Goal: Check status: Check status

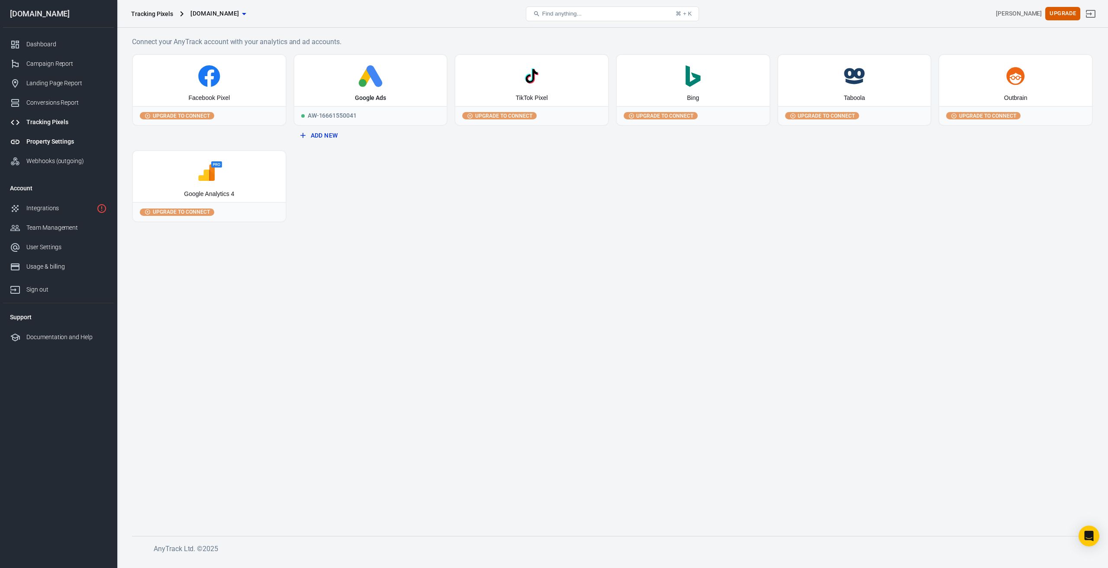
click at [70, 144] on div "Property Settings" at bounding box center [66, 141] width 81 height 9
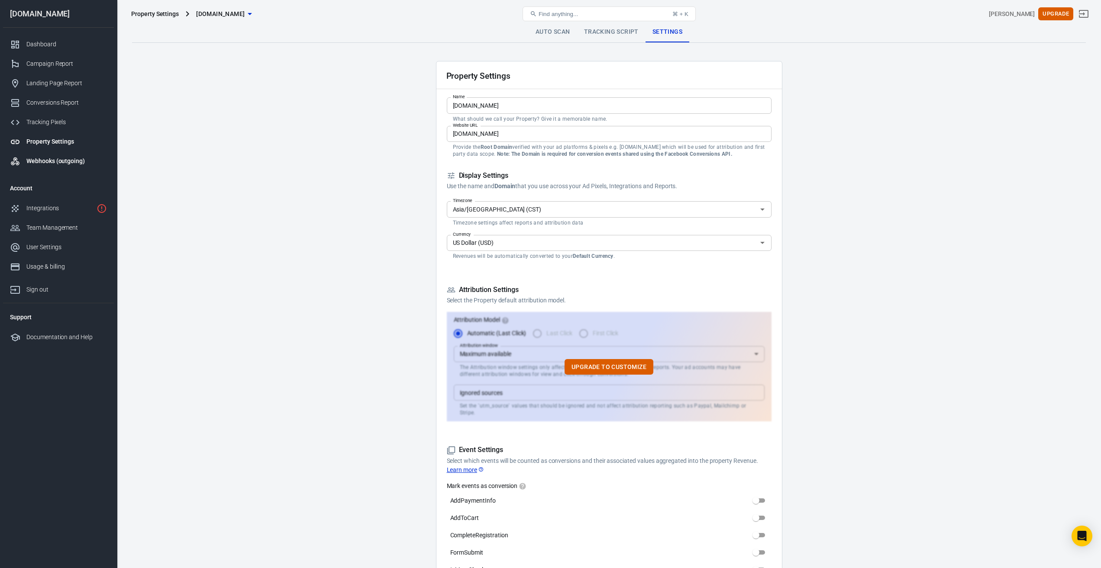
click at [51, 163] on div "Webhooks (outgoing)" at bounding box center [66, 161] width 81 height 9
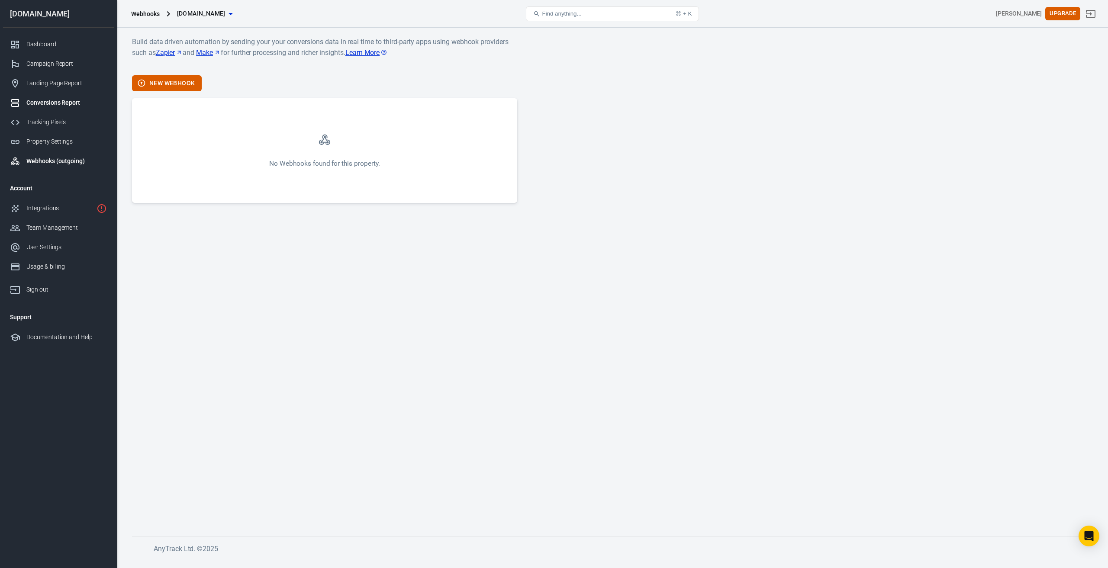
click at [71, 105] on div "Conversions Report" at bounding box center [66, 102] width 81 height 9
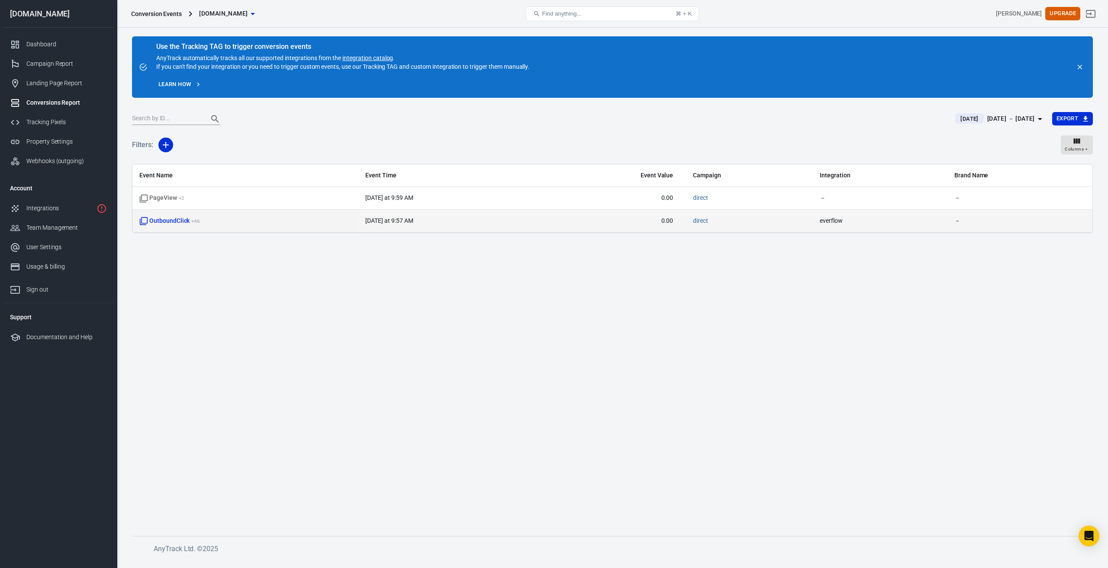
click at [826, 223] on span "everflow" at bounding box center [880, 221] width 121 height 9
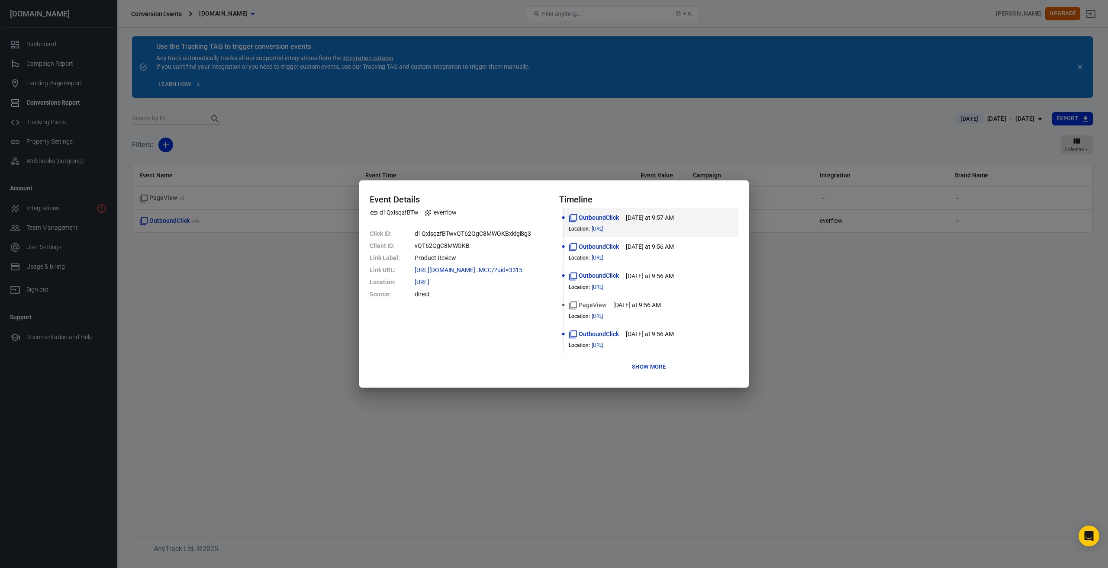
click at [662, 414] on div "Event Details d1QxlsqzfBTw everflow Click ID : d1QxlsqzfBTwvQT62GgC8MWOKBxklgl8…" at bounding box center [554, 284] width 1108 height 568
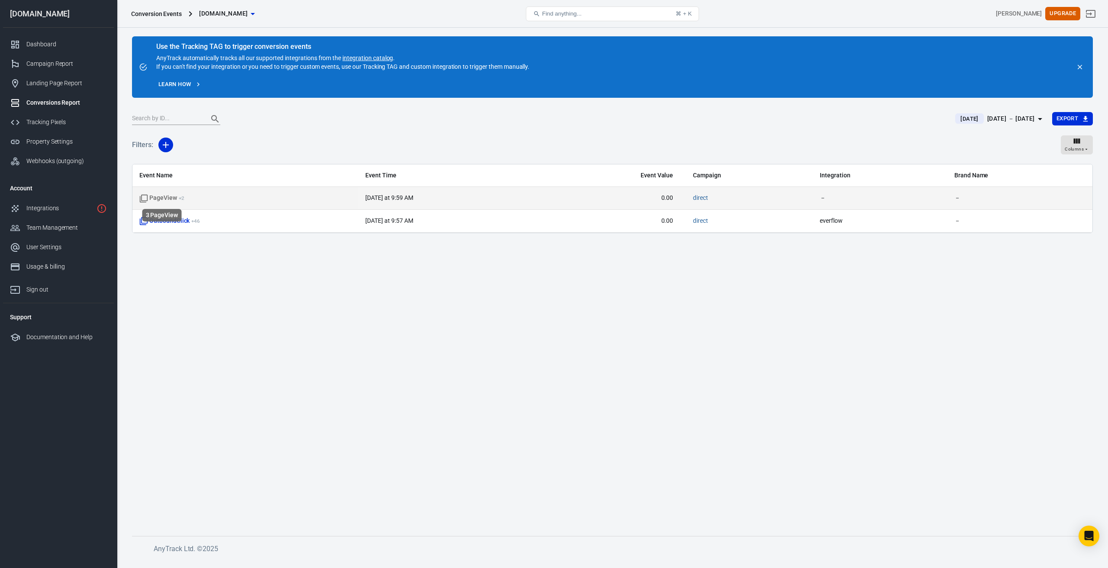
click at [161, 195] on span "PageView + 2" at bounding box center [161, 198] width 45 height 9
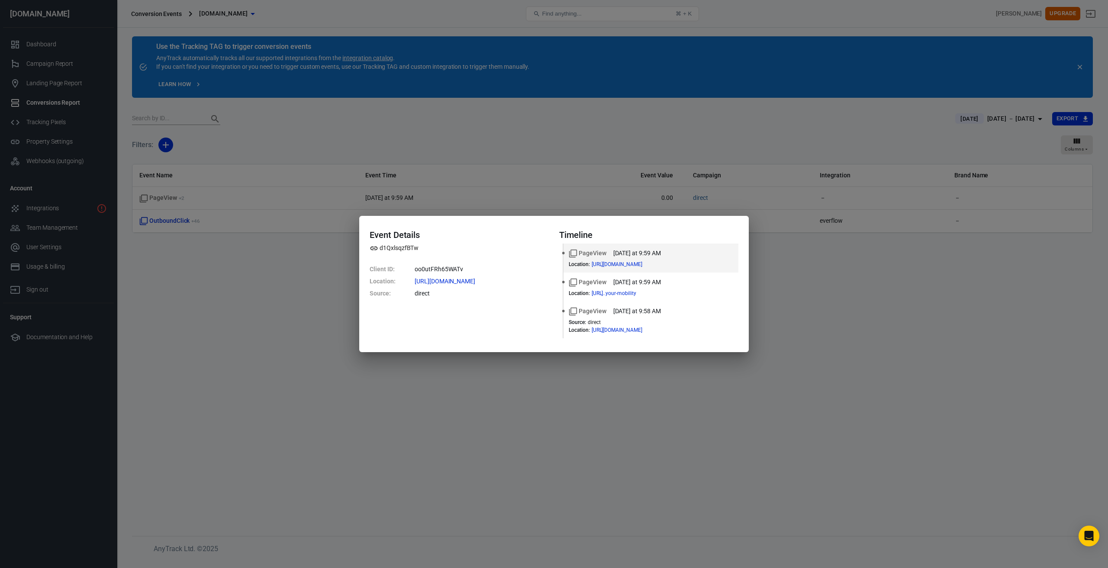
click at [324, 289] on div "Event Details d1QxlsqzfBTw Client ID : oo0utFRh65WATv Location : [URL][DOMAIN_N…" at bounding box center [554, 284] width 1108 height 568
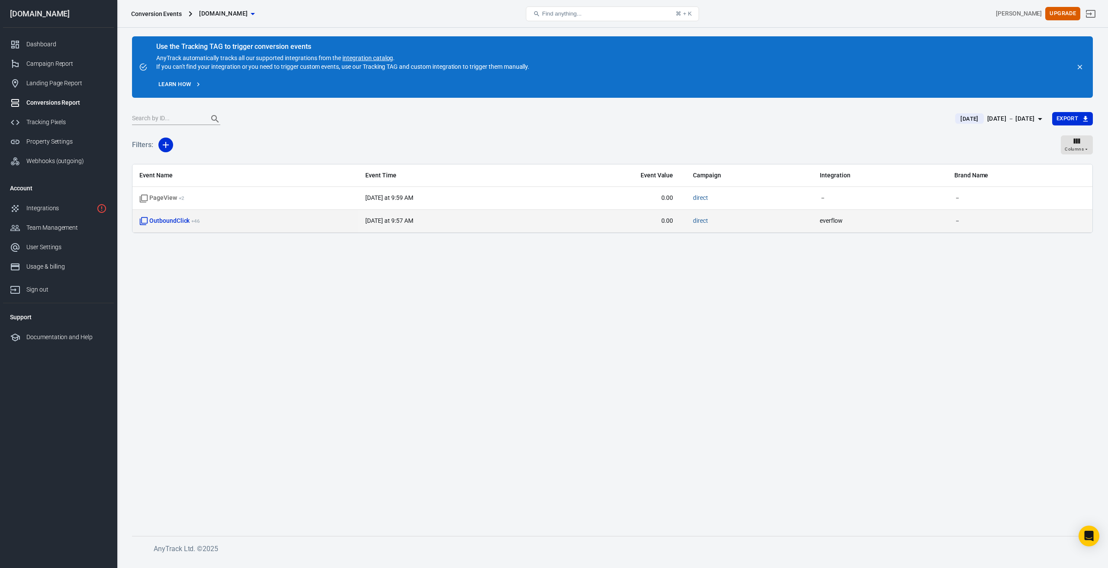
click at [830, 222] on span "everflow" at bounding box center [880, 221] width 121 height 9
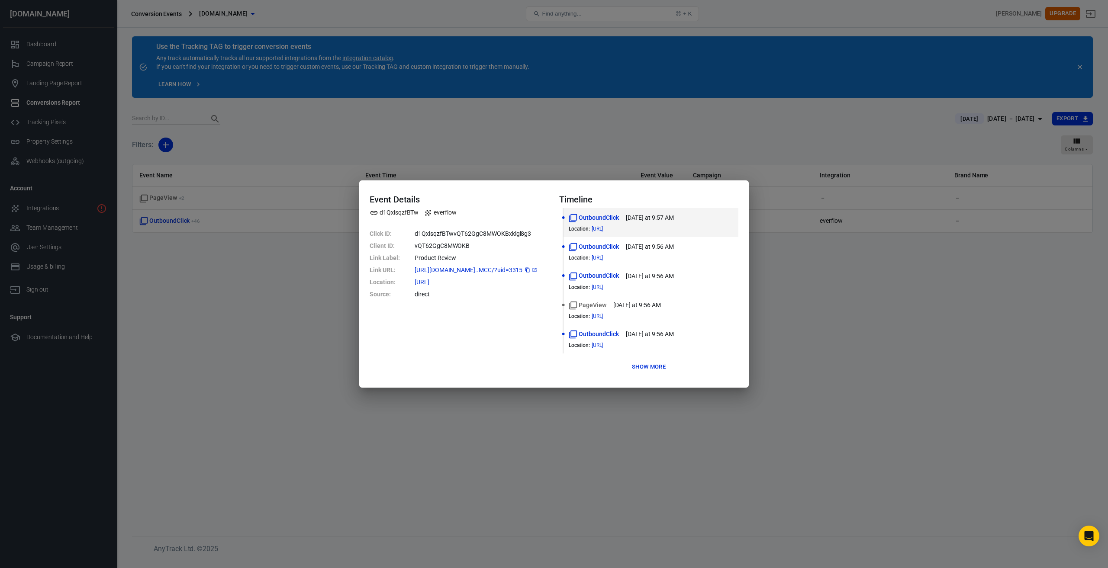
click at [458, 270] on span "[URL][DOMAIN_NAME]..MCC/?uid=3315" at bounding box center [476, 270] width 123 height 6
click at [645, 366] on button "Show more" at bounding box center [649, 367] width 38 height 13
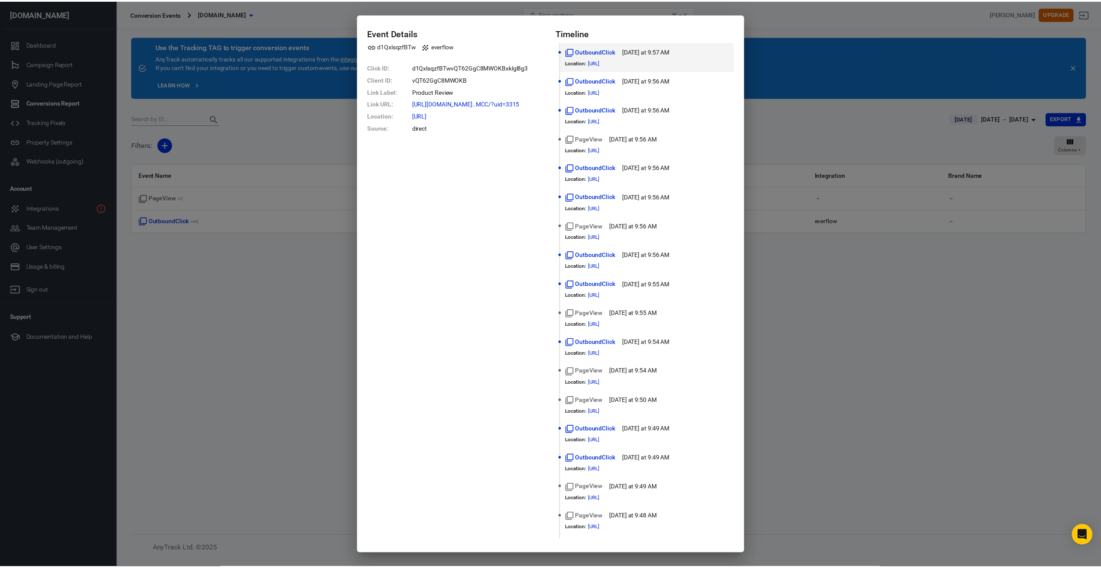
scroll to position [303, 0]
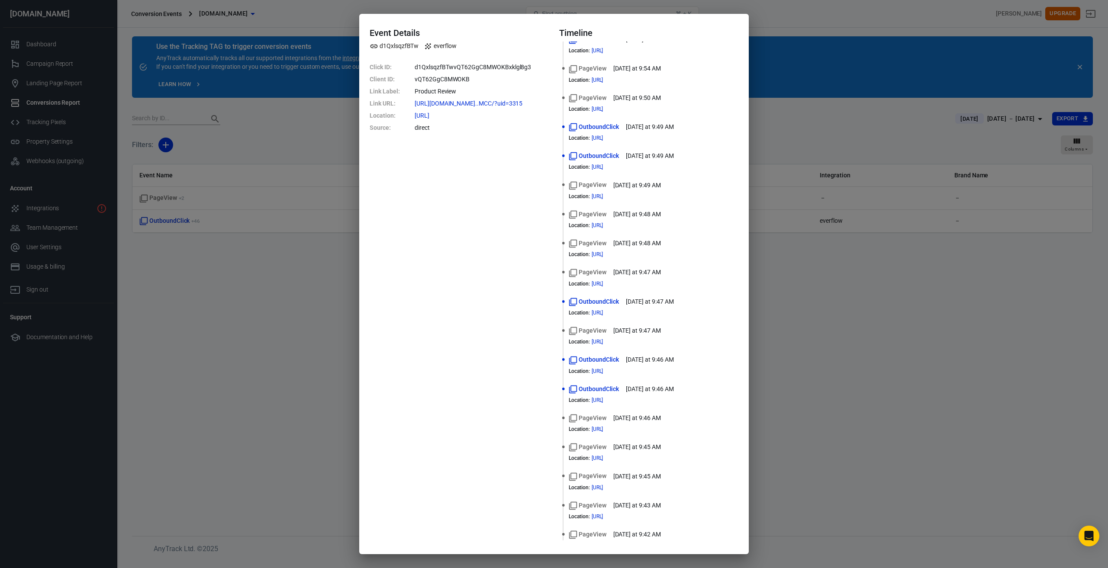
click at [894, 306] on div "Event Details d1QxlsqzfBTw everflow Click ID : d1QxlsqzfBTwvQT62GgC8MWOKBxklgl8…" at bounding box center [554, 284] width 1108 height 568
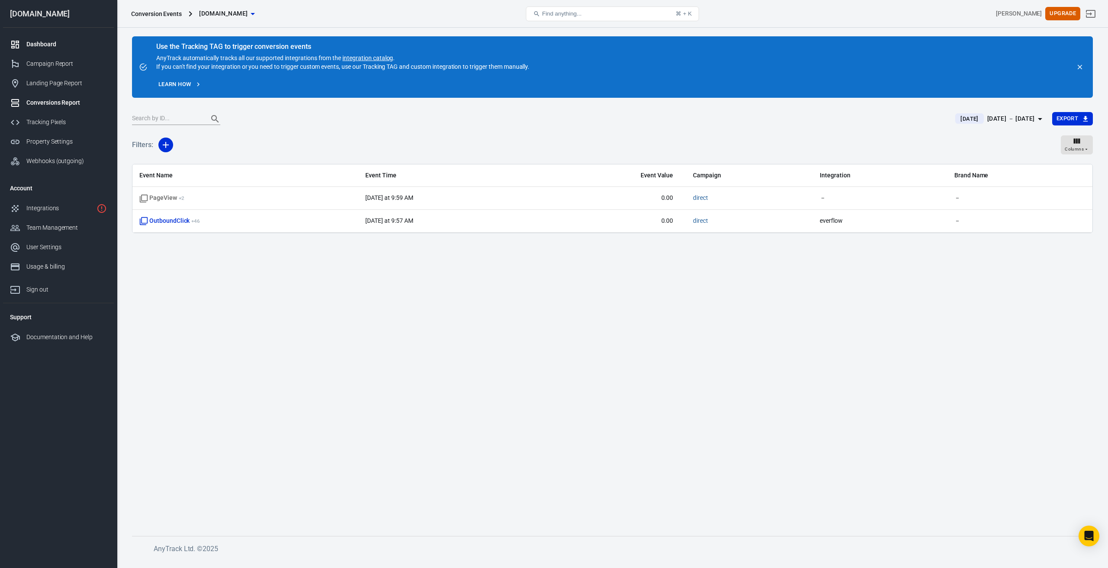
click at [54, 44] on div "Dashboard" at bounding box center [66, 44] width 81 height 9
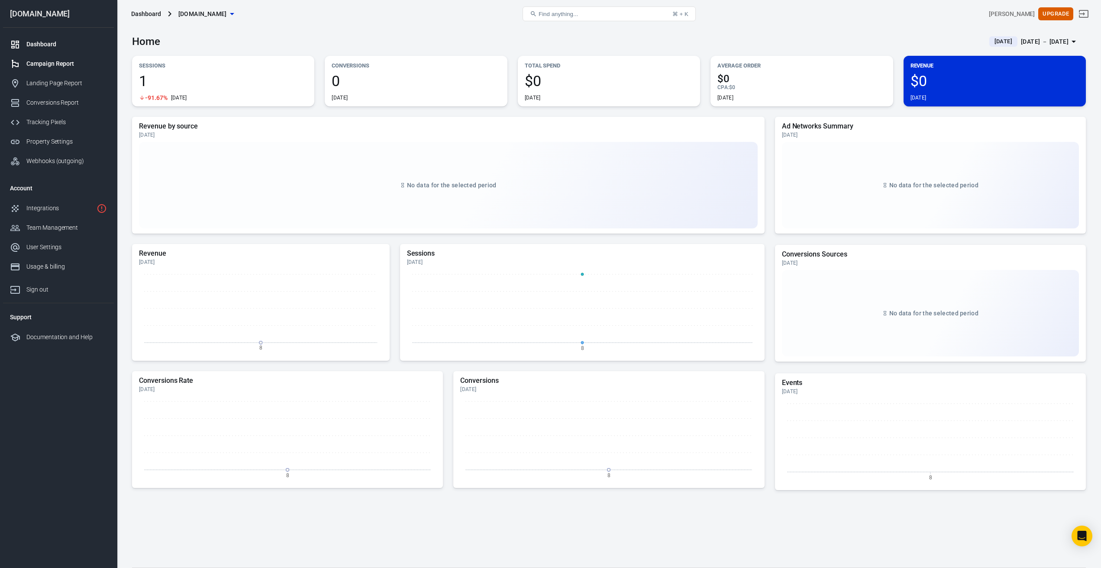
click at [47, 64] on div "Campaign Report" at bounding box center [66, 63] width 81 height 9
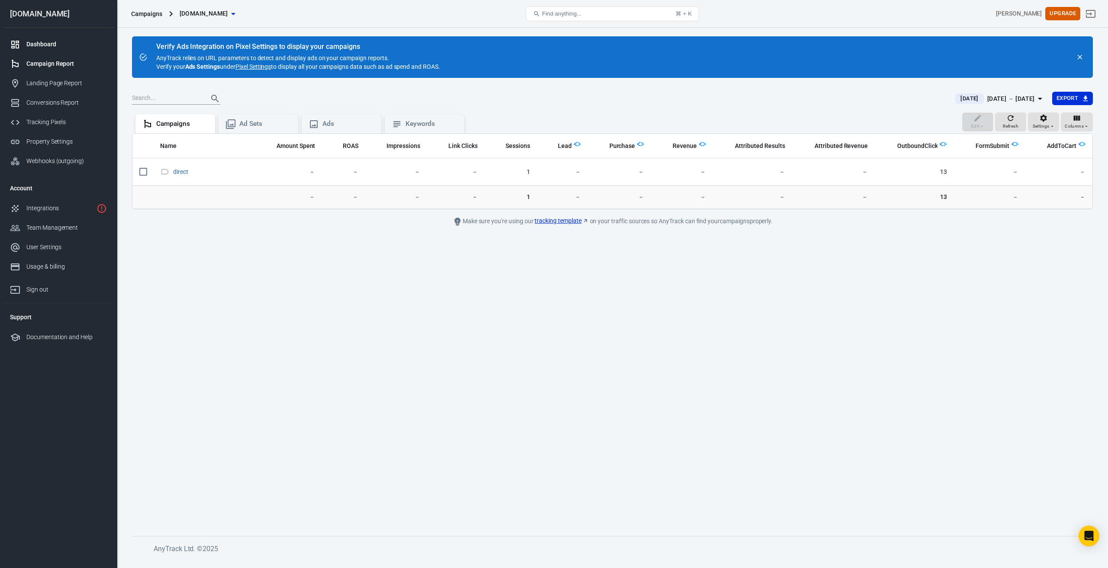
click at [39, 48] on div "Dashboard" at bounding box center [66, 44] width 81 height 9
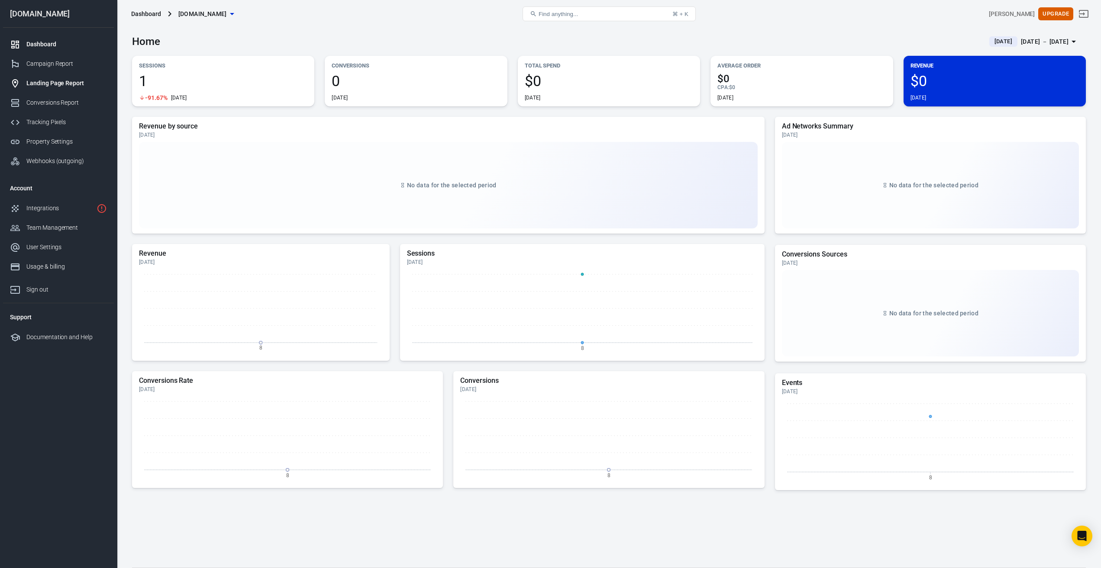
click at [50, 85] on div "Landing Page Report" at bounding box center [66, 83] width 81 height 9
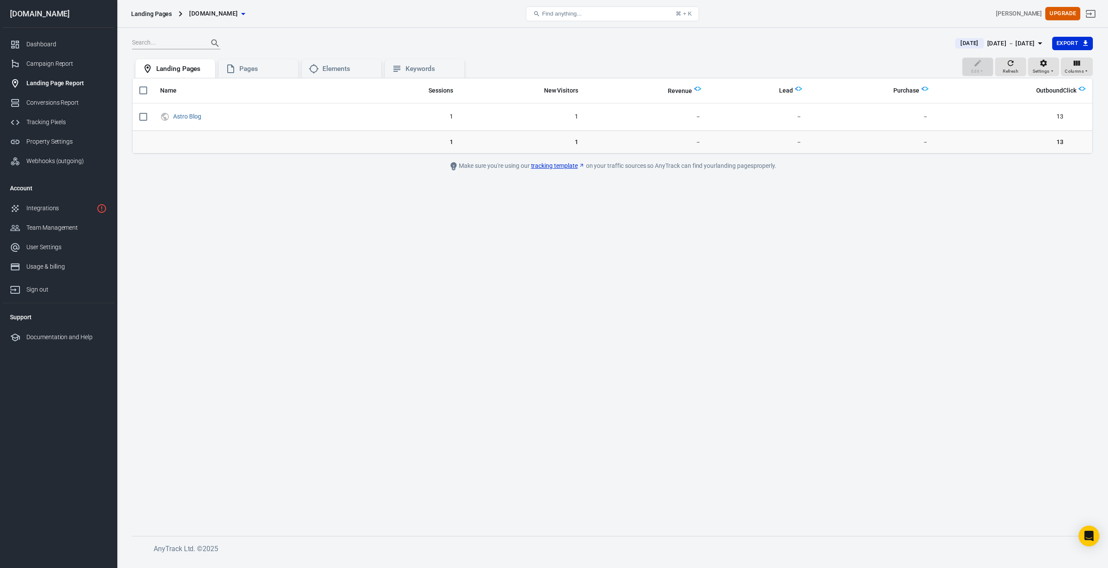
click at [144, 88] on input "scrollable content" at bounding box center [143, 90] width 18 height 18
checkbox input "true"
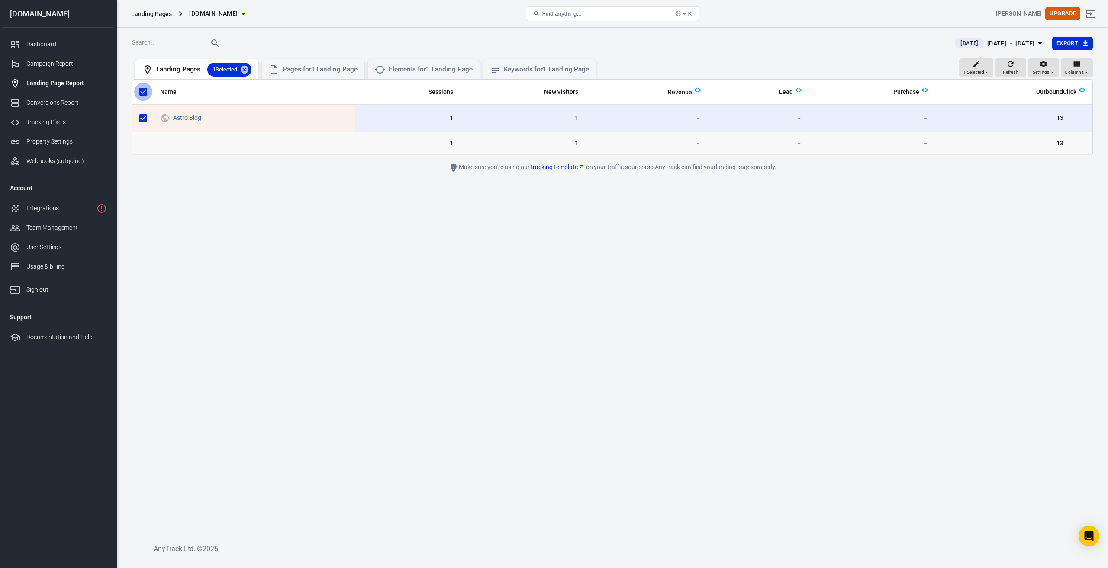
click at [144, 88] on input "scrollable content" at bounding box center [143, 92] width 18 height 18
checkbox input "false"
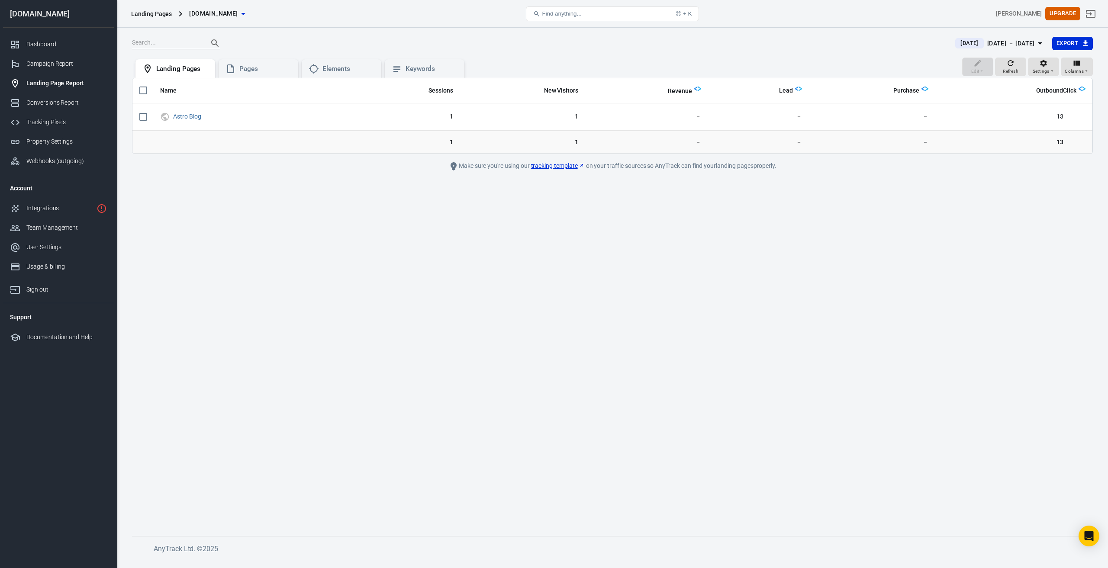
click at [229, 13] on span "[DOMAIN_NAME]" at bounding box center [213, 13] width 48 height 11
click at [207, 37] on p "[DOMAIN_NAME]" at bounding box center [234, 40] width 117 height 6
click at [354, 194] on div at bounding box center [554, 284] width 1108 height 568
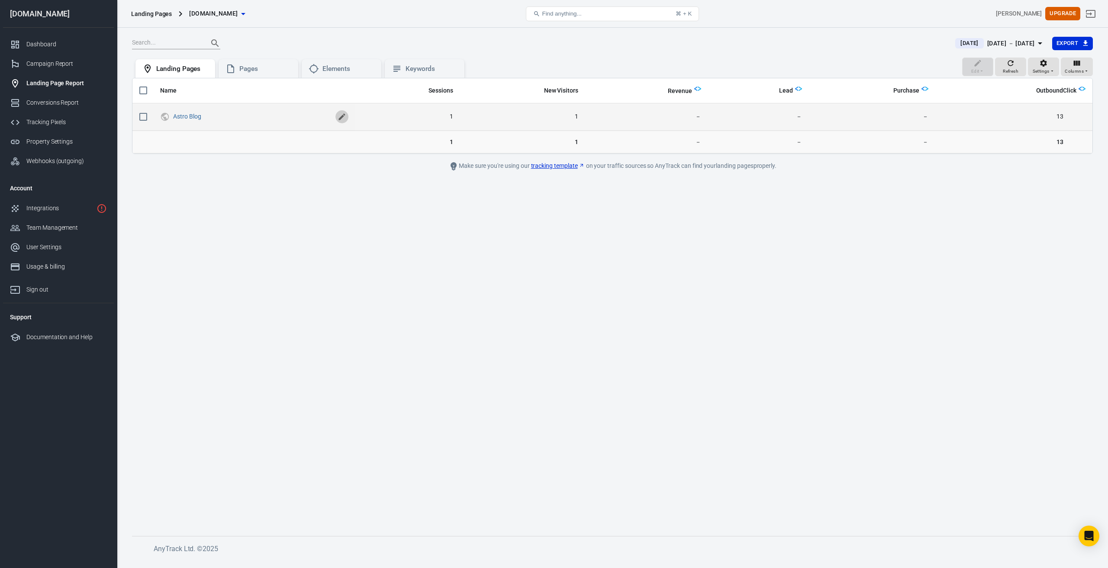
click at [339, 116] on icon "scrollable content" at bounding box center [342, 117] width 9 height 9
click at [365, 115] on icon "scrollable content" at bounding box center [369, 116] width 10 height 10
click at [73, 100] on div "Conversions Report" at bounding box center [66, 102] width 81 height 9
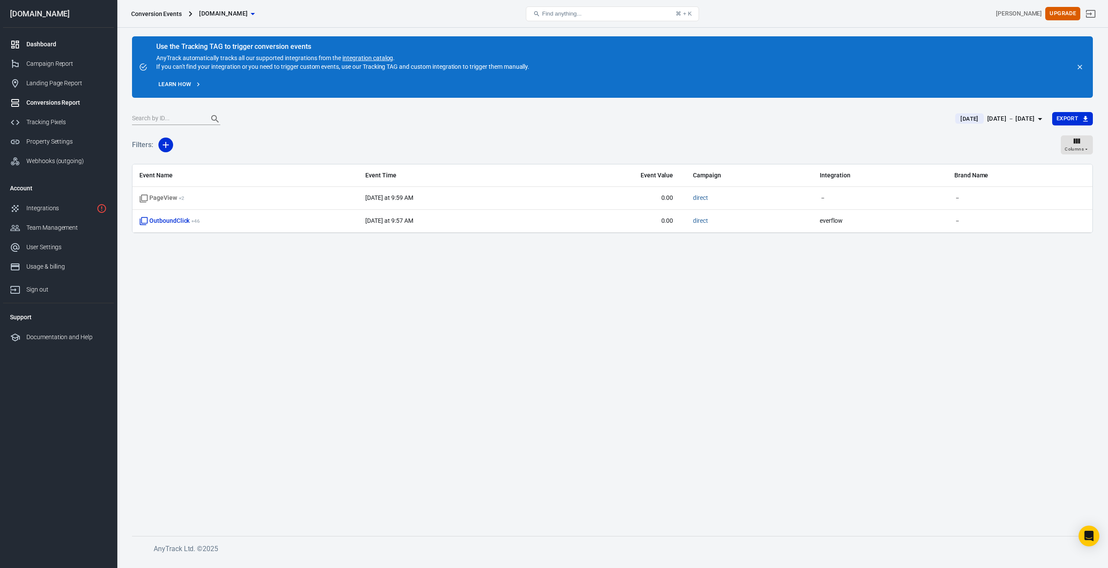
click at [42, 46] on div "Dashboard" at bounding box center [66, 44] width 81 height 9
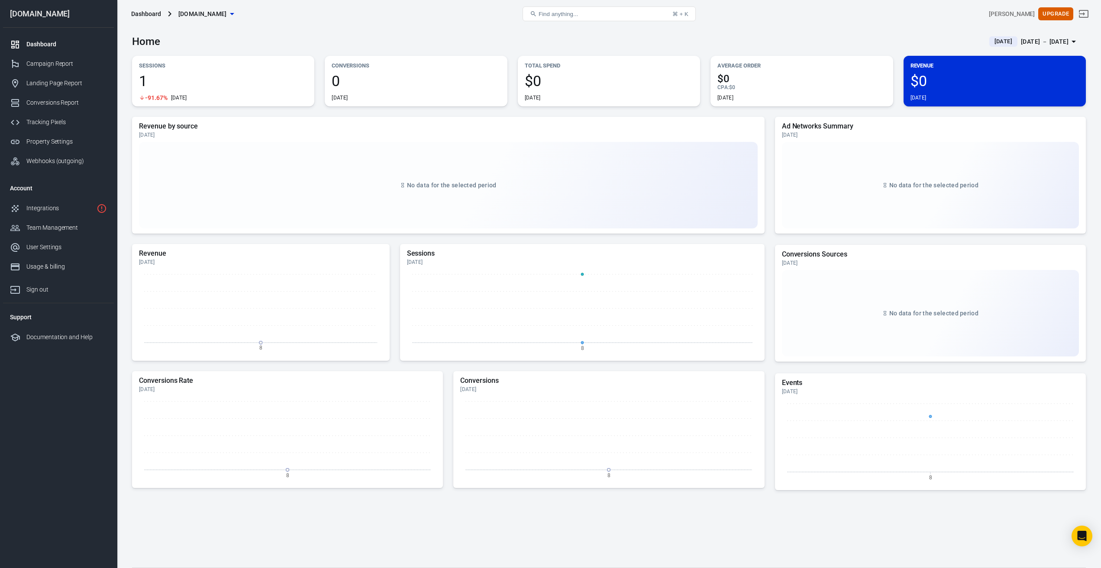
click at [1023, 42] on div "[DATE] － [DATE]" at bounding box center [1045, 41] width 48 height 11
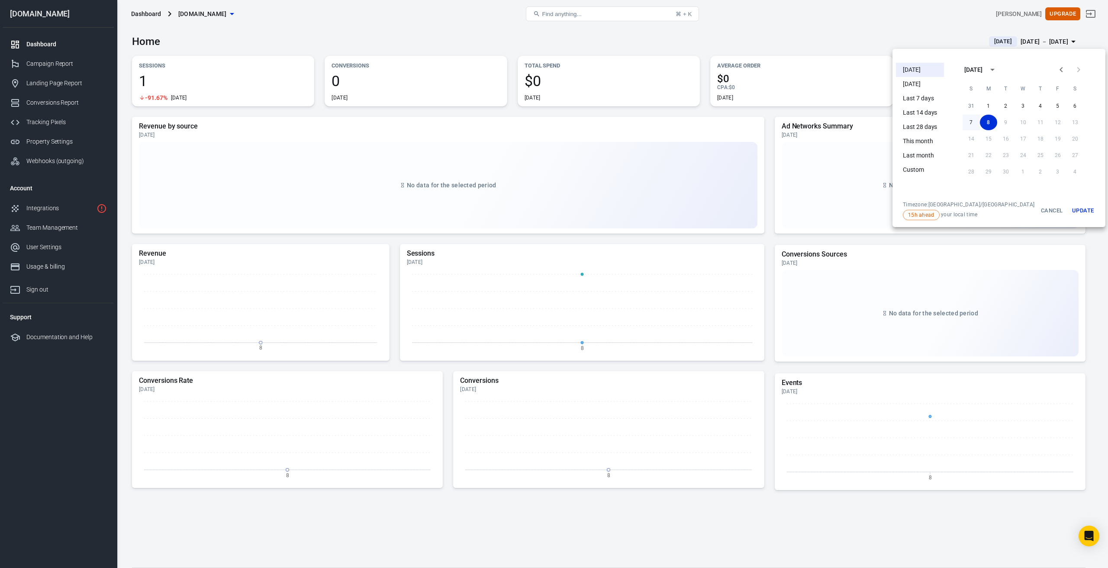
click at [963, 119] on button "7" at bounding box center [971, 123] width 17 height 16
click at [1069, 207] on button "Update" at bounding box center [1083, 210] width 28 height 19
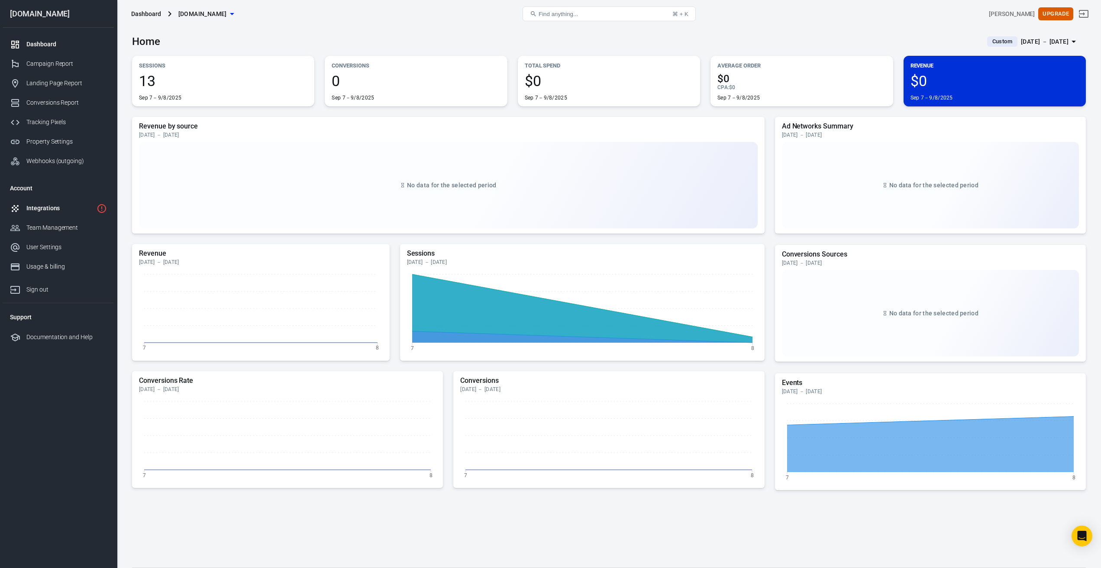
click at [53, 206] on div "Integrations" at bounding box center [59, 208] width 67 height 9
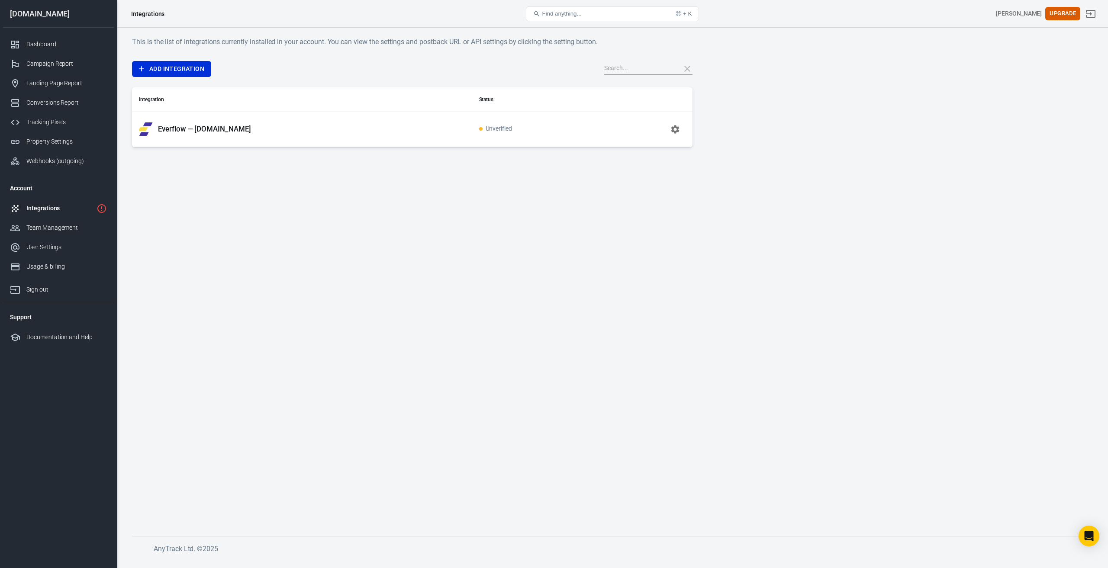
click at [510, 130] on span "Unverified" at bounding box center [495, 129] width 33 height 7
click at [672, 131] on icon "button" at bounding box center [676, 129] width 8 height 8
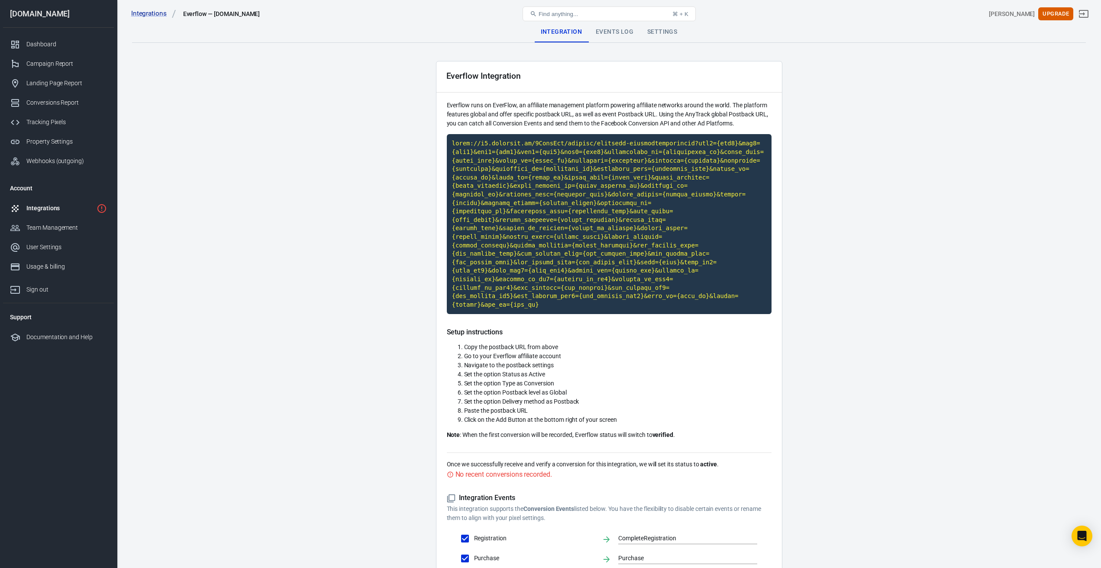
click at [404, 280] on main "Integration Events Log Settings Everflow Integration Everflow runs on EverFlow,…" at bounding box center [609, 322] width 954 height 601
click at [636, 34] on div "Events Log" at bounding box center [615, 32] width 52 height 21
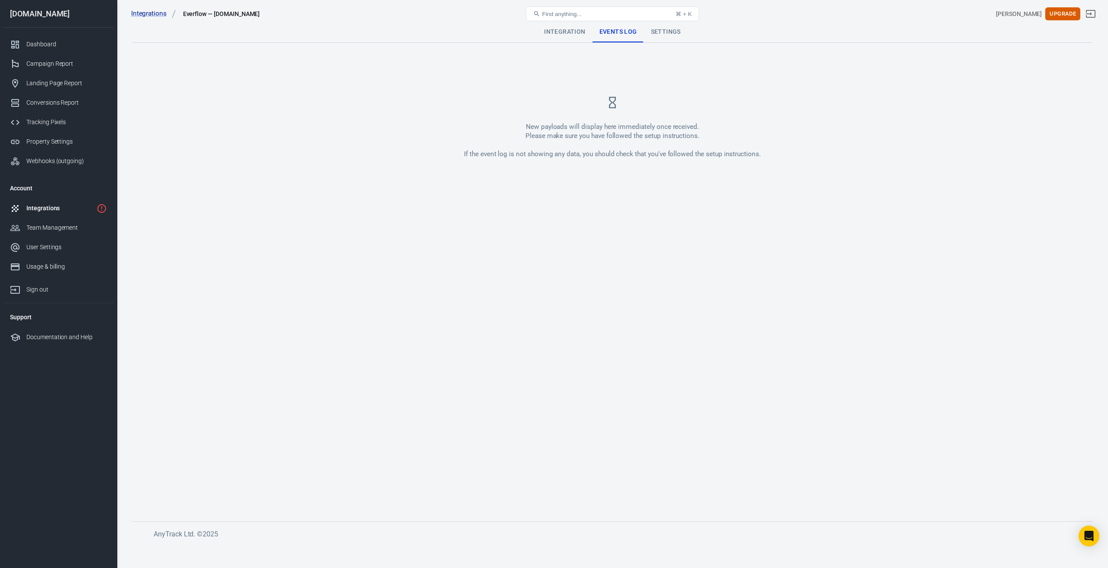
click at [680, 33] on div "Settings" at bounding box center [666, 32] width 44 height 21
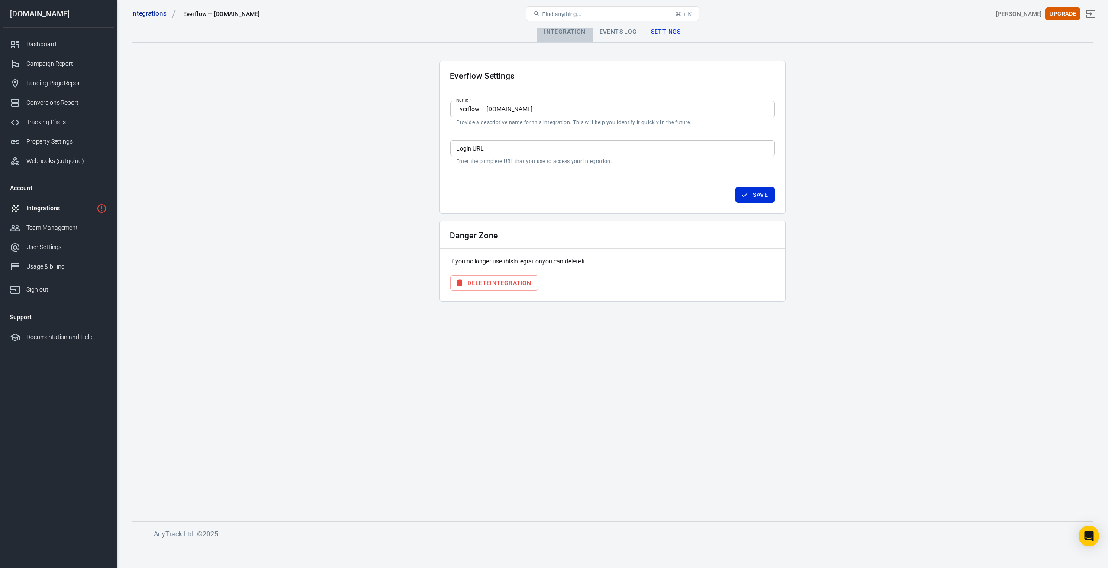
click at [562, 33] on div "Integration" at bounding box center [564, 32] width 55 height 21
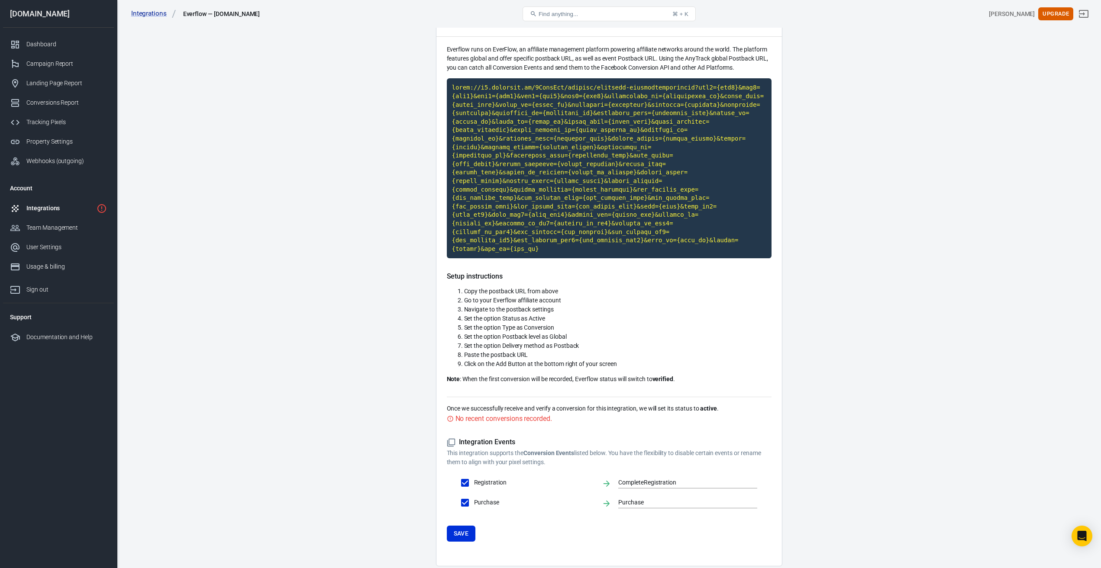
scroll to position [66, 0]
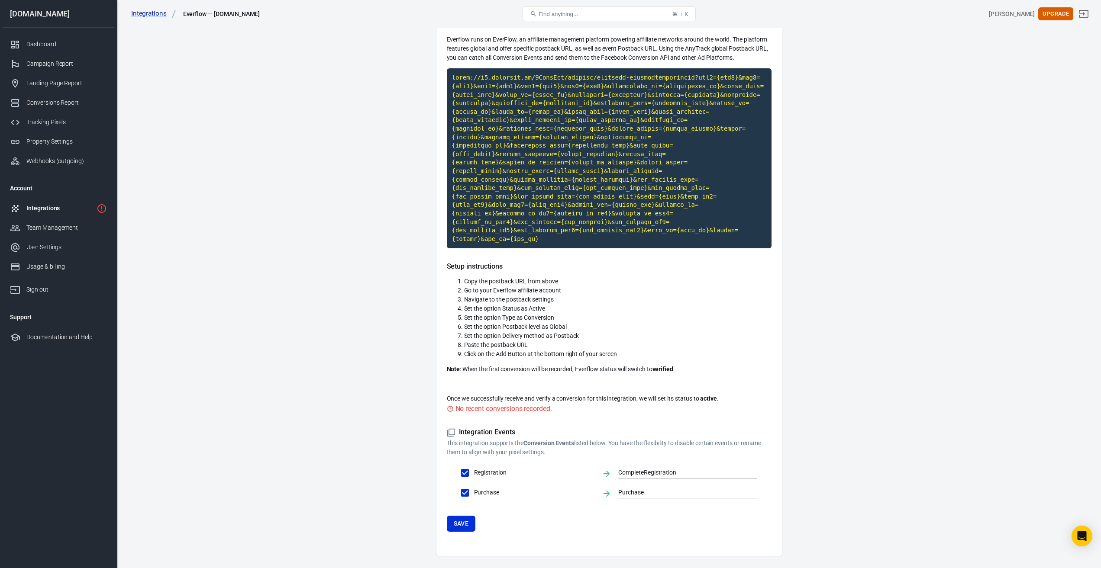
click at [534, 404] on div "No recent conversions recorded." at bounding box center [503, 409] width 97 height 11
click at [556, 489] on form "Integration Events This integration supports the Conversion Events listed below…" at bounding box center [609, 479] width 325 height 103
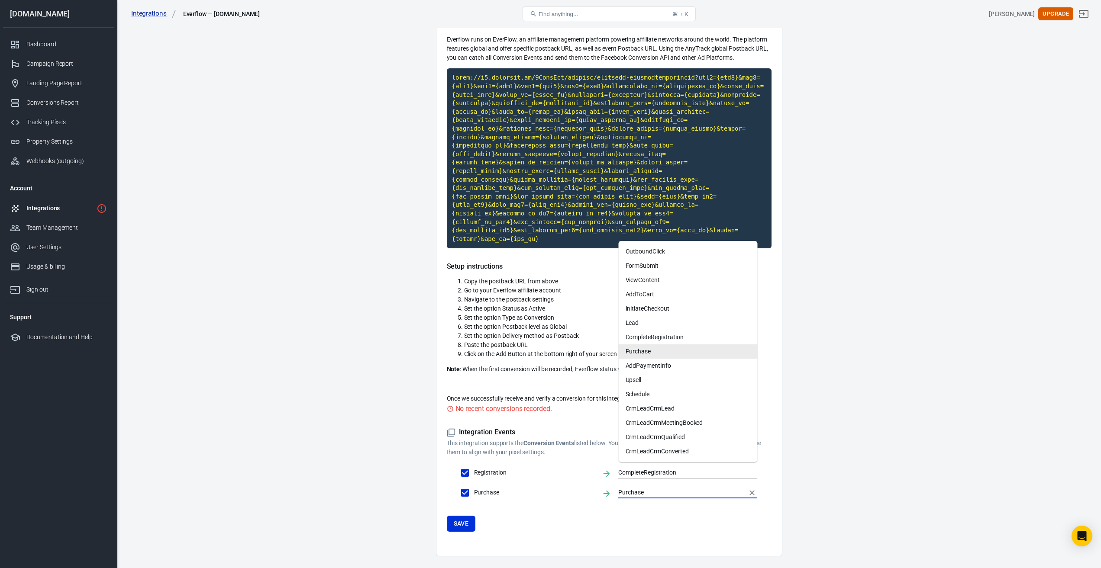
click at [660, 488] on input "Purchase" at bounding box center [681, 493] width 126 height 11
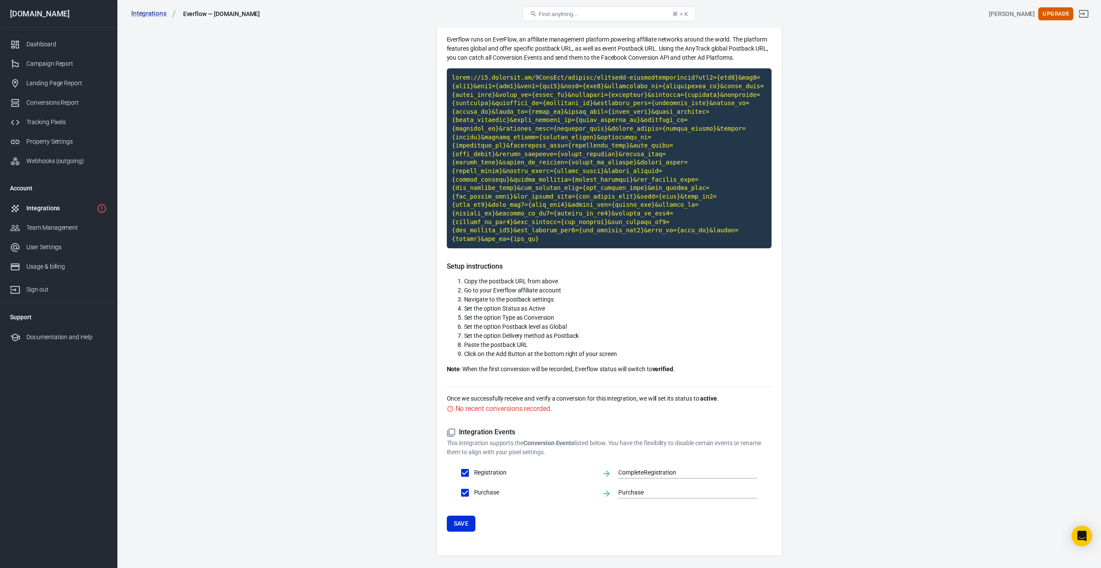
click at [323, 391] on main "Integration Events Log Settings Everflow Integration Everflow runs on EverFlow,…" at bounding box center [609, 256] width 954 height 601
click at [697, 468] on input "CompleteRegistration" at bounding box center [681, 473] width 126 height 11
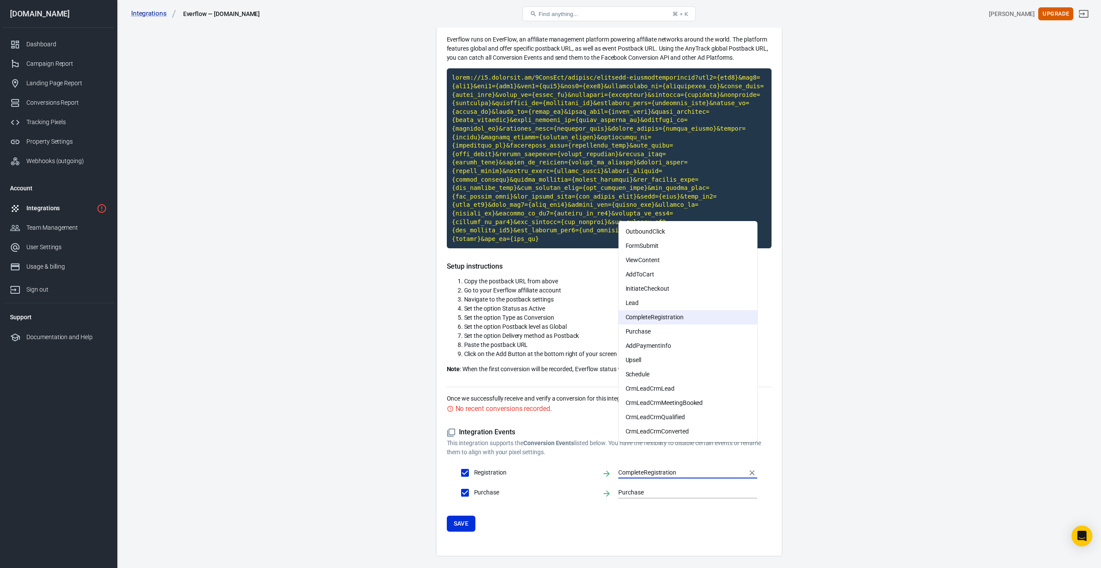
click at [280, 294] on main "Integration Events Log Settings Everflow Integration Everflow runs on EverFlow,…" at bounding box center [609, 256] width 954 height 601
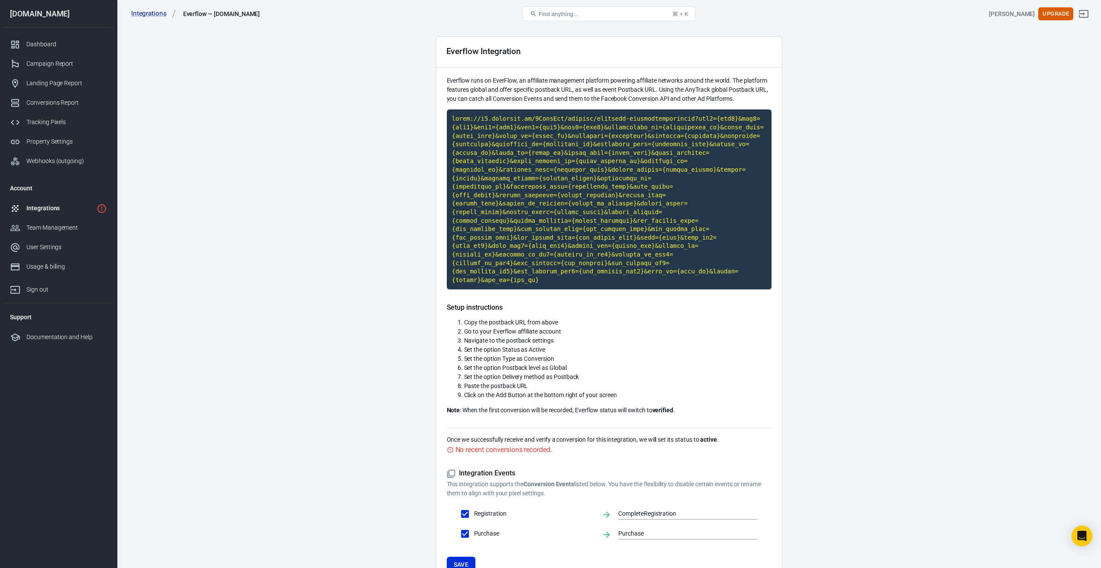
scroll to position [0, 0]
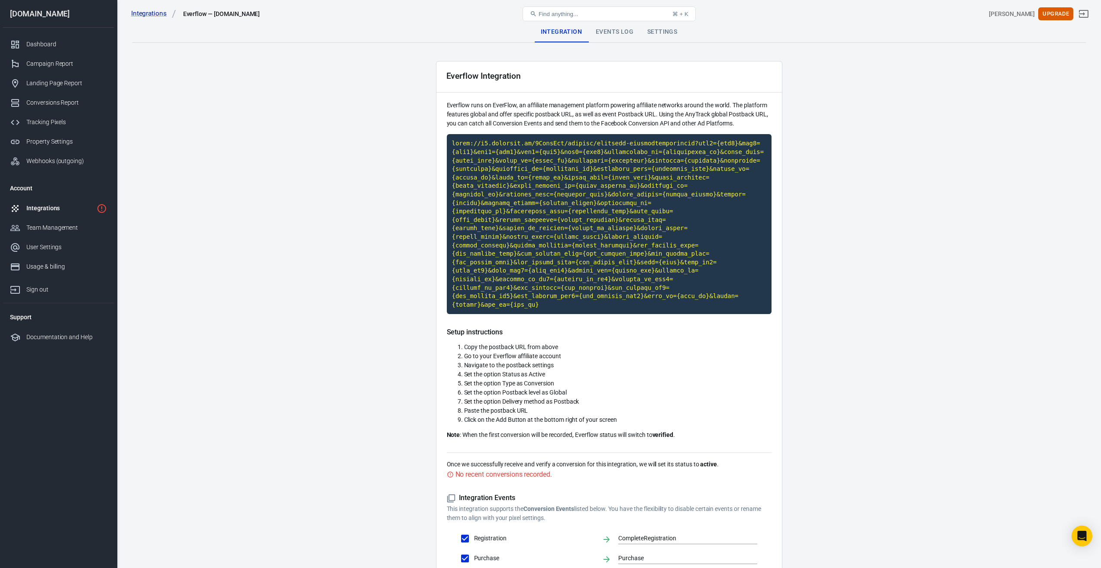
click at [105, 209] on icon "1 networks not verified yet" at bounding box center [102, 208] width 10 height 10
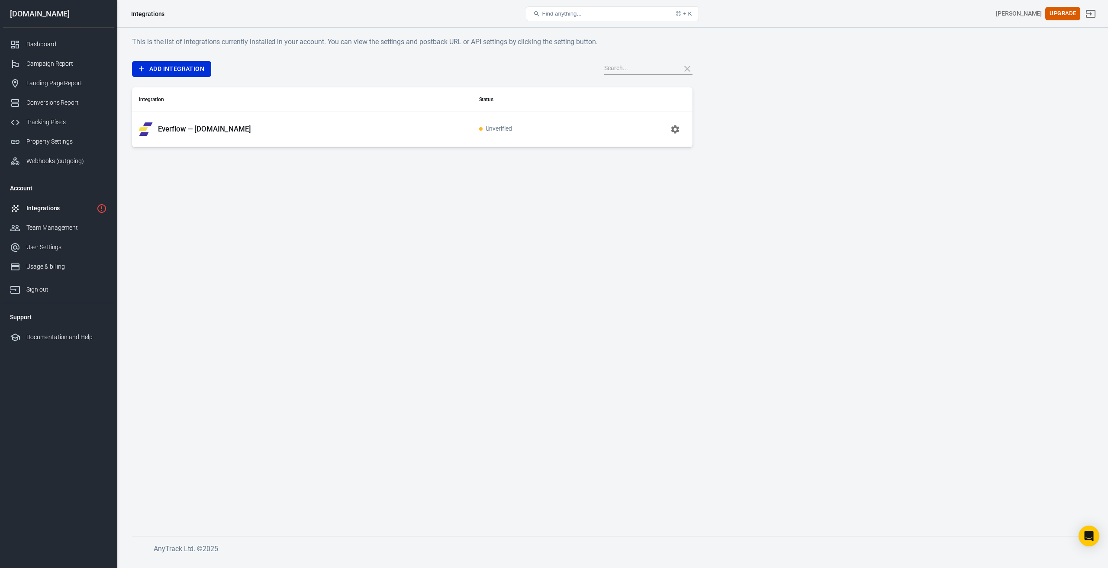
click at [220, 133] on p "Everflow — [DOMAIN_NAME]" at bounding box center [204, 129] width 93 height 9
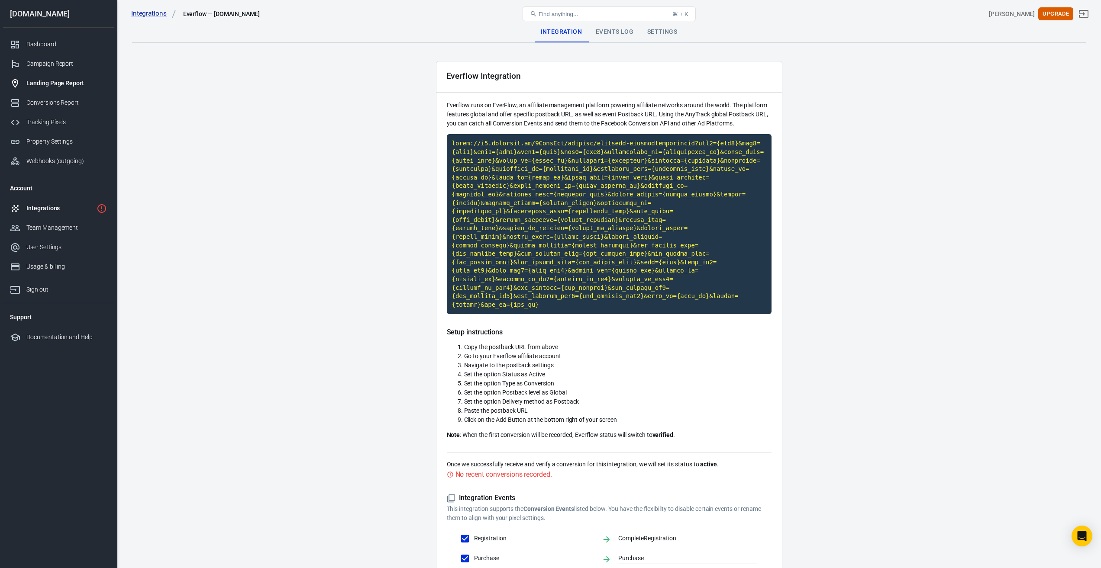
click at [45, 83] on div "Landing Page Report" at bounding box center [66, 83] width 81 height 9
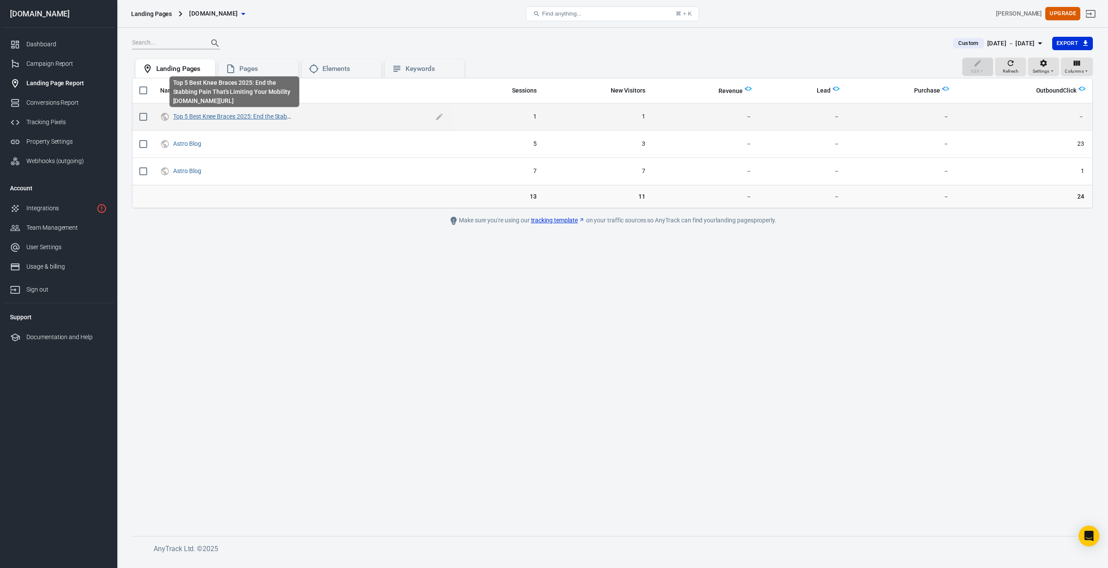
click at [264, 119] on link "Top 5 Best Knee Braces 2025: End the Stabbing Pain That's Limiting Your Mobility" at bounding box center [280, 116] width 215 height 7
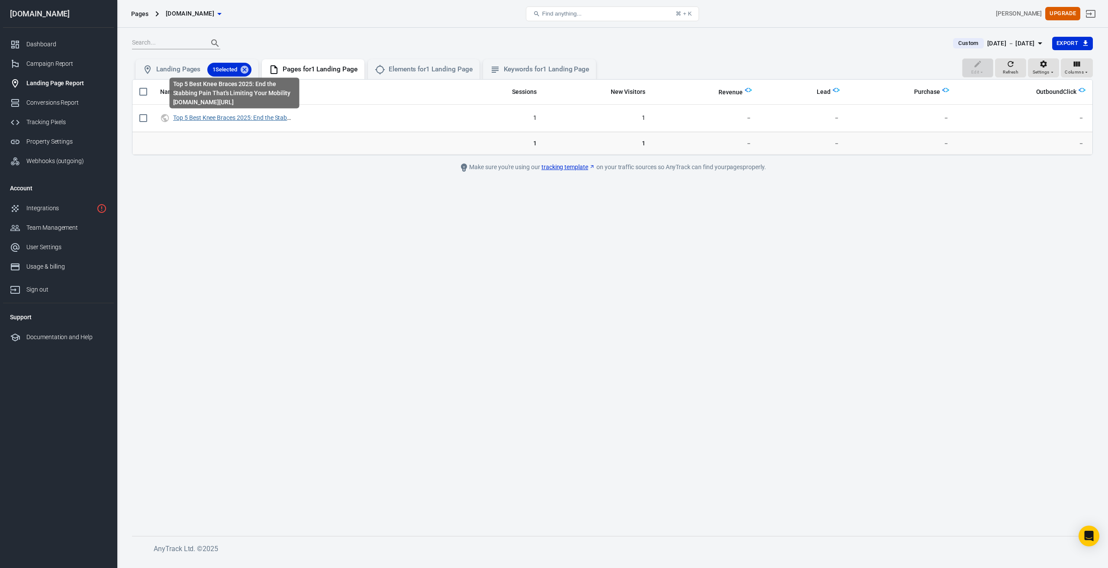
click at [213, 117] on link "Top 5 Best Knee Braces 2025: End the Stabbing Pain That's Limiting Your Mobility" at bounding box center [280, 117] width 215 height 7
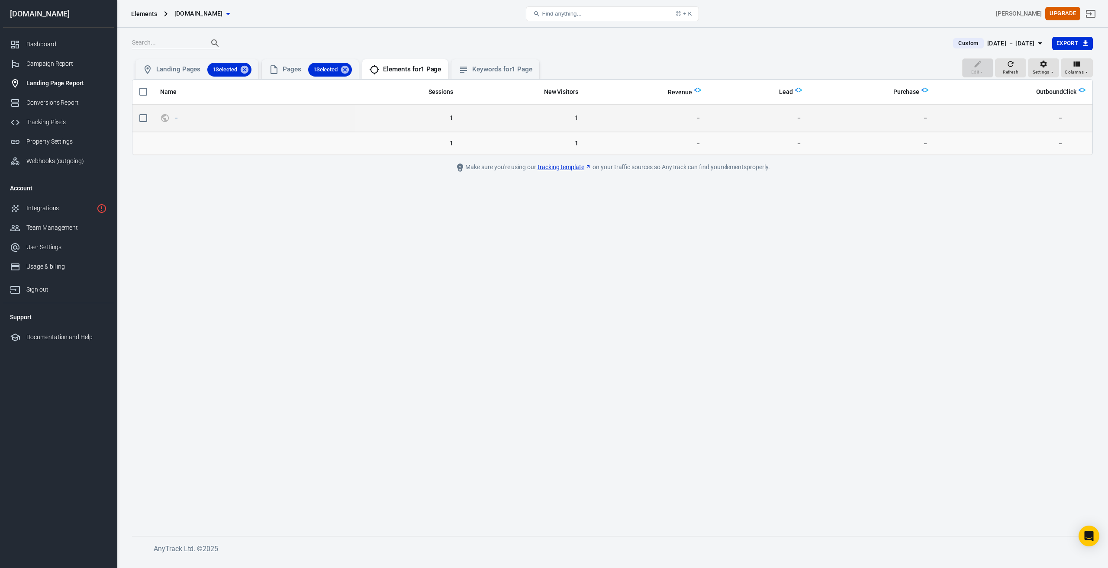
click at [453, 117] on span "1" at bounding box center [407, 118] width 90 height 9
click at [582, 118] on td "1" at bounding box center [522, 118] width 125 height 27
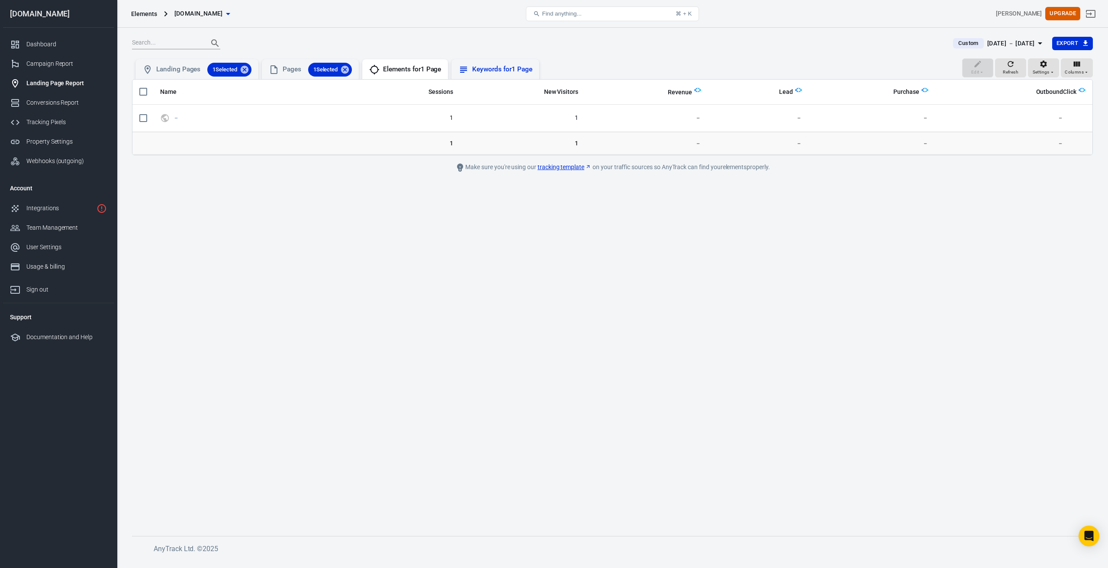
click at [488, 69] on div "Keywords for 1 Page" at bounding box center [502, 69] width 60 height 9
click at [33, 48] on div "Dashboard" at bounding box center [66, 44] width 81 height 9
